Goal: Navigation & Orientation: Find specific page/section

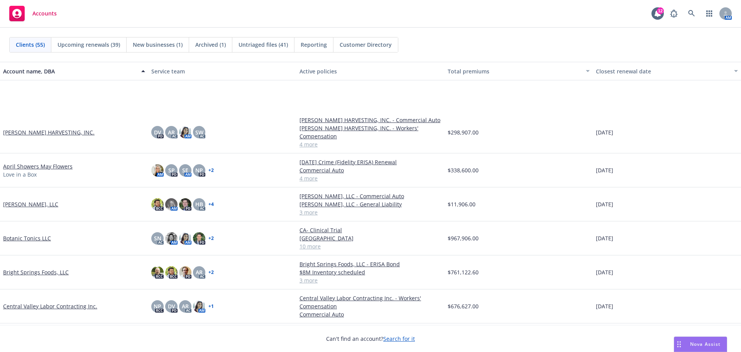
scroll to position [64, 0]
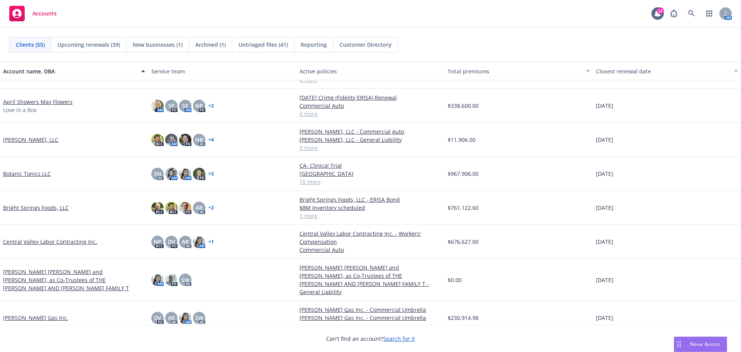
drag, startPoint x: 36, startPoint y: 160, endPoint x: 21, endPoint y: 171, distance: 19.0
click at [36, 160] on div "Botanic Tonics LLC" at bounding box center [74, 174] width 148 height 34
click at [20, 173] on link "Botanic Tonics LLC" at bounding box center [27, 173] width 48 height 8
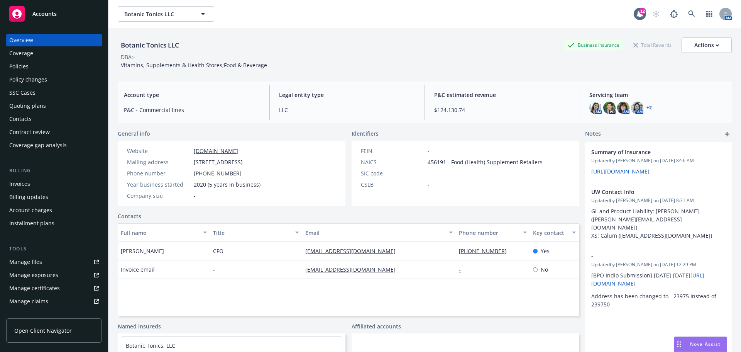
click at [45, 72] on div "Policies" at bounding box center [54, 66] width 90 height 12
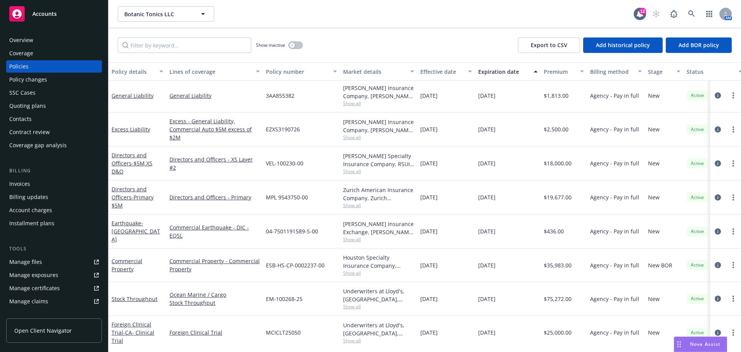
scroll to position [150, 0]
